Goal: Use online tool/utility

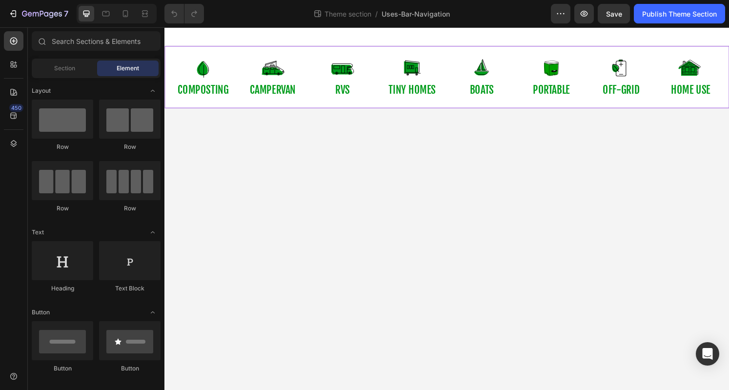
click at [387, 110] on div "Image COMPOSTING Button Image campervan Button Image RVs Button Image tiny home…" at bounding box center [456, 79] width 585 height 64
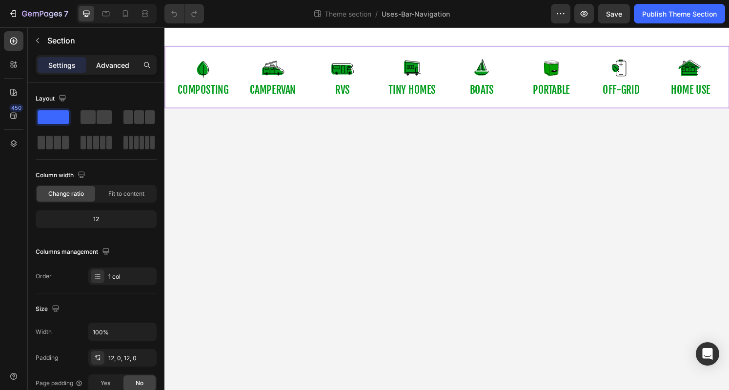
click at [112, 60] on p "Advanced" at bounding box center [112, 65] width 33 height 10
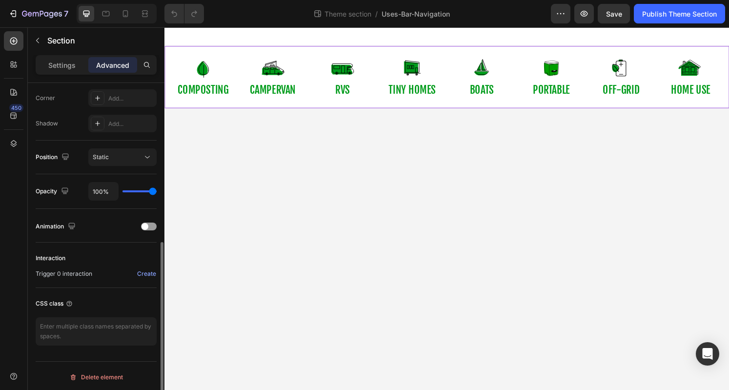
scroll to position [300, 0]
click at [76, 58] on div "Settings" at bounding box center [62, 65] width 49 height 16
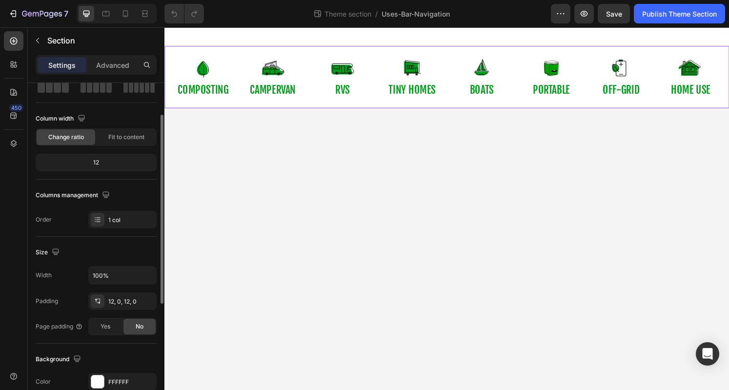
scroll to position [0, 0]
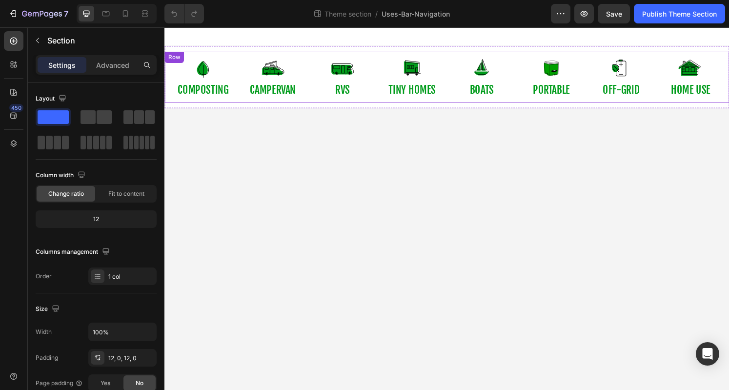
click at [221, 55] on div "Image COMPOSTING Button Image campervan Button Image RVs Button Image tiny home…" at bounding box center [456, 79] width 585 height 53
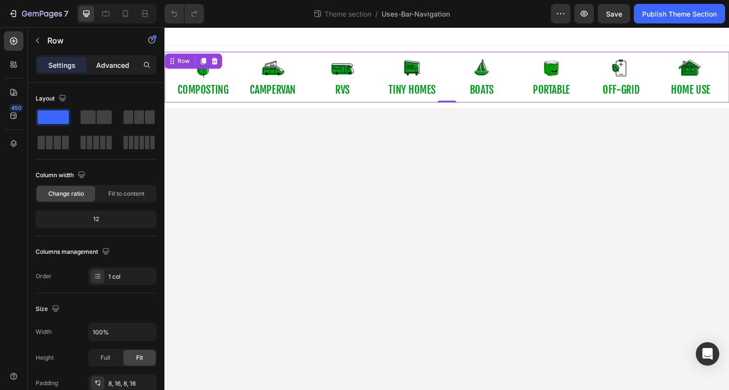
click at [98, 67] on p "Advanced" at bounding box center [112, 65] width 33 height 10
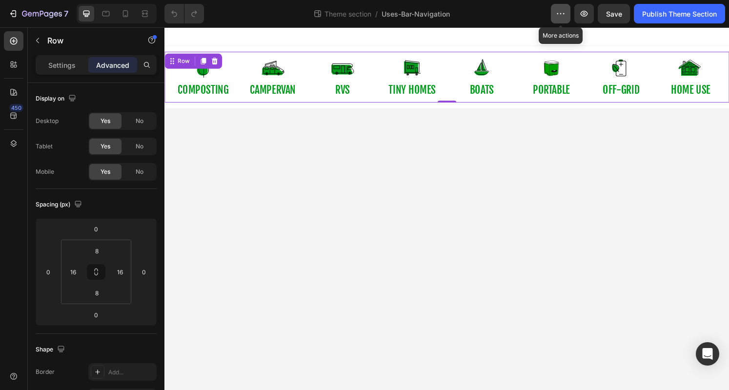
click at [559, 7] on button "button" at bounding box center [561, 14] width 20 height 20
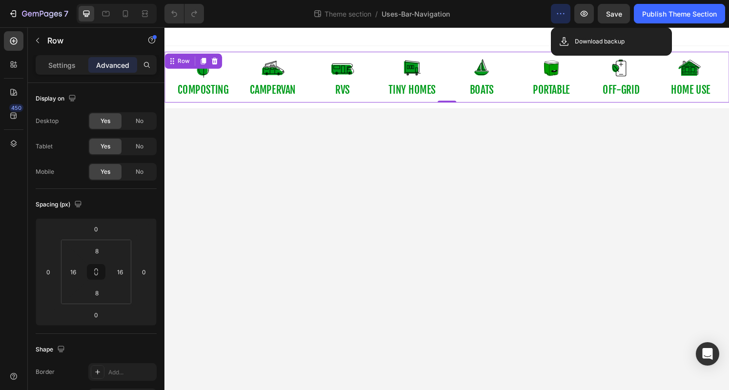
click at [559, 7] on button "button" at bounding box center [561, 14] width 20 height 20
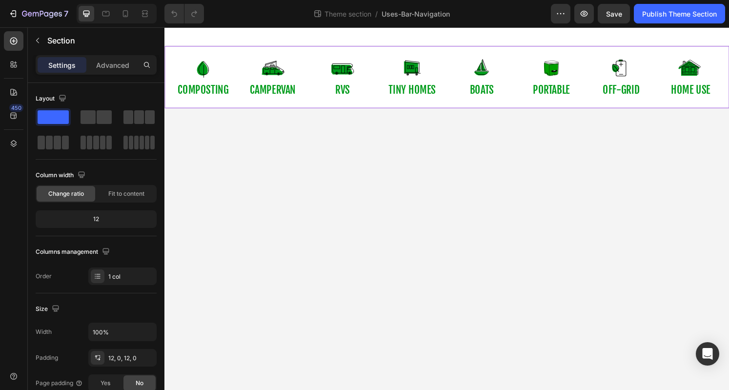
click at [237, 50] on div "Image COMPOSTING Button Image campervan Button Image RVs Button Image tiny home…" at bounding box center [456, 79] width 585 height 64
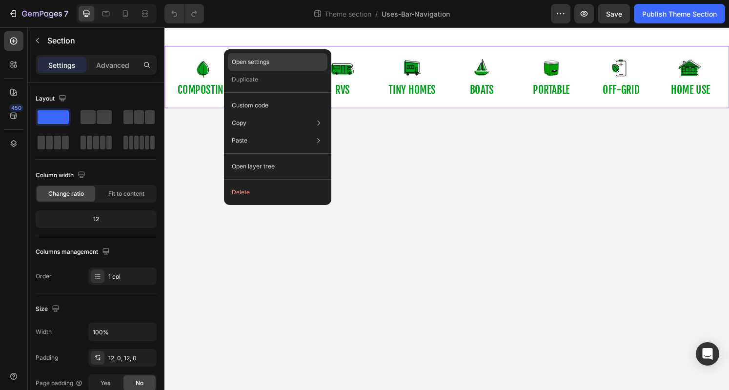
click at [273, 61] on div "Open settings" at bounding box center [278, 62] width 100 height 18
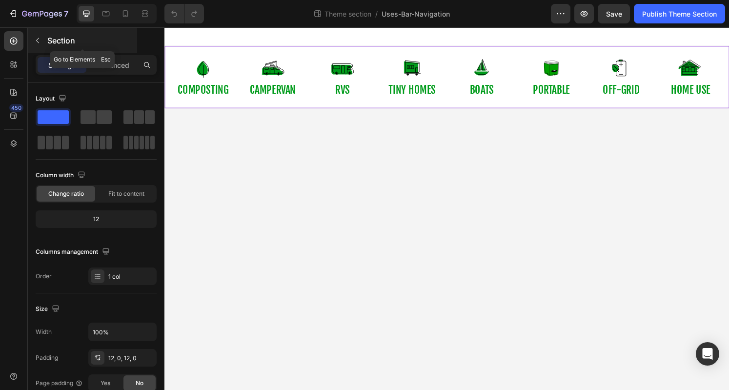
click at [41, 43] on icon "button" at bounding box center [38, 41] width 8 height 8
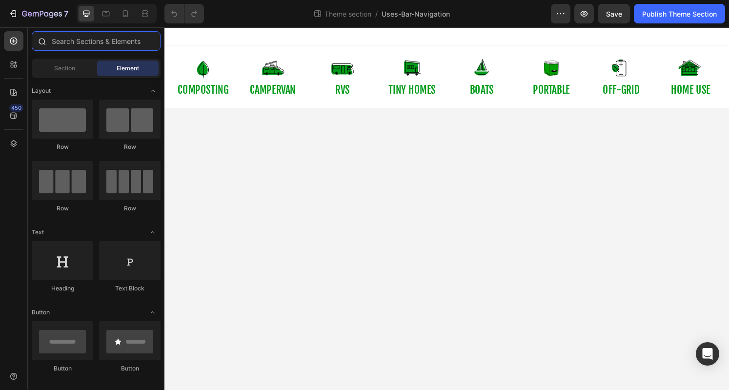
click at [85, 44] on input "text" at bounding box center [96, 41] width 129 height 20
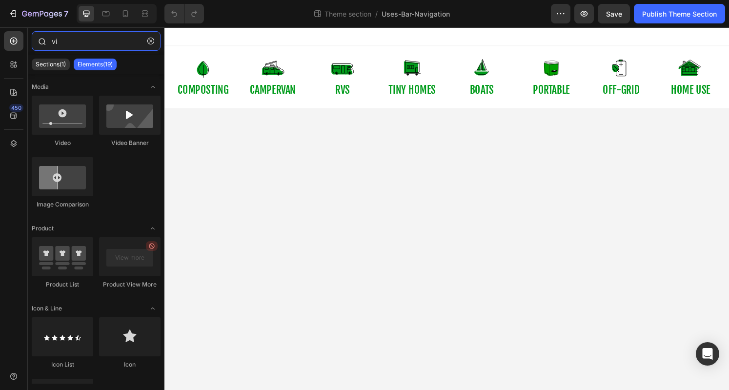
type input "v"
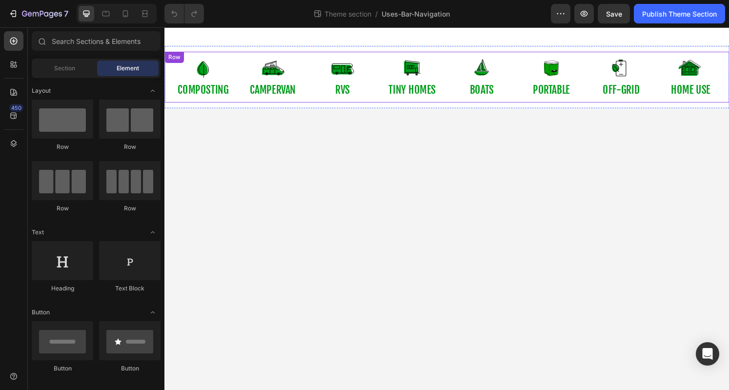
click at [221, 53] on div "Image COMPOSTING Button Image campervan Button Image RVs Button Image tiny home…" at bounding box center [456, 79] width 585 height 53
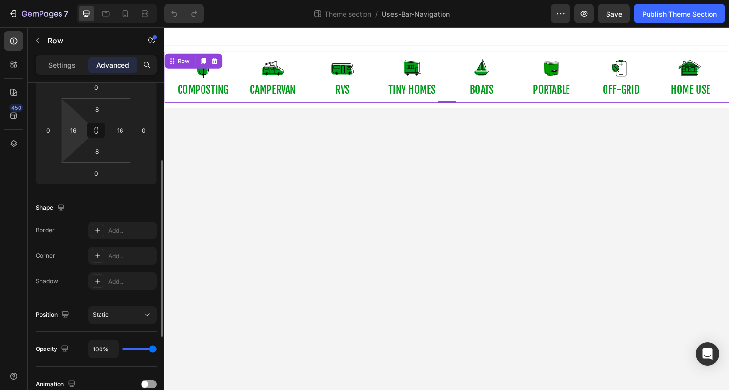
scroll to position [143, 0]
click at [130, 316] on div "Static" at bounding box center [118, 313] width 50 height 9
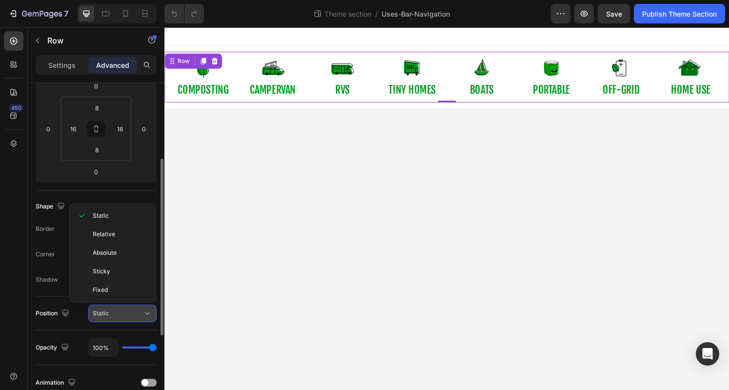
click at [130, 316] on div "Static" at bounding box center [118, 313] width 50 height 9
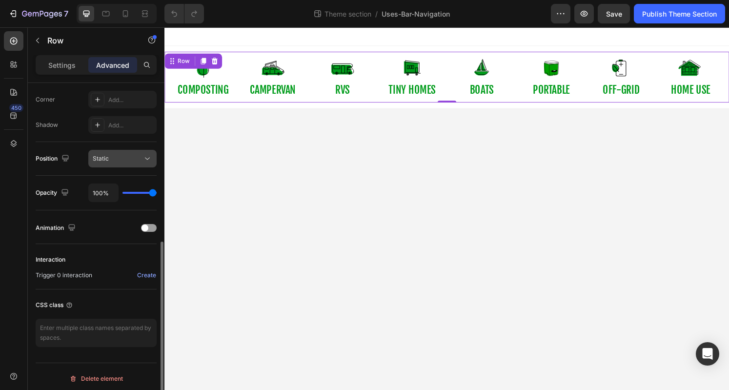
scroll to position [300, 0]
click at [148, 271] on div "Create" at bounding box center [146, 273] width 19 height 9
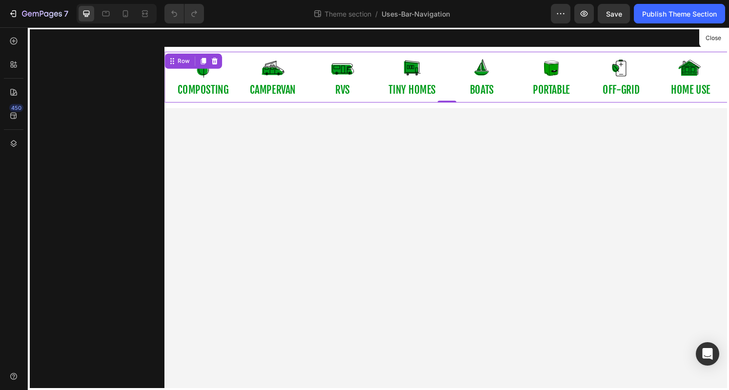
click at [76, 239] on div at bounding box center [96, 208] width 137 height 362
click at [307, 191] on div at bounding box center [456, 215] width 585 height 376
click at [15, 16] on icon "button" at bounding box center [14, 13] width 4 height 7
